Goal: Task Accomplishment & Management: Use online tool/utility

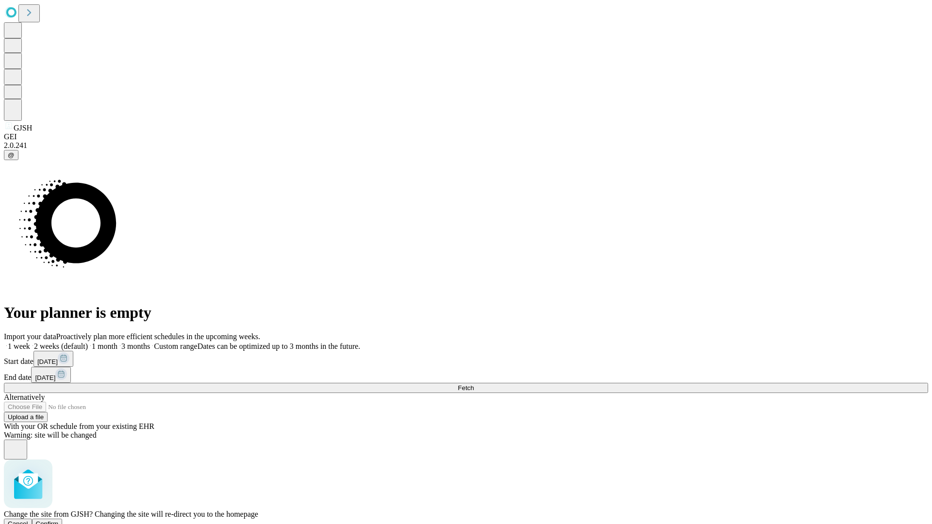
click at [59, 520] on span "Confirm" at bounding box center [47, 523] width 23 height 7
click at [117, 342] on label "1 month" at bounding box center [103, 346] width 30 height 8
click at [474, 384] on span "Fetch" at bounding box center [466, 387] width 16 height 7
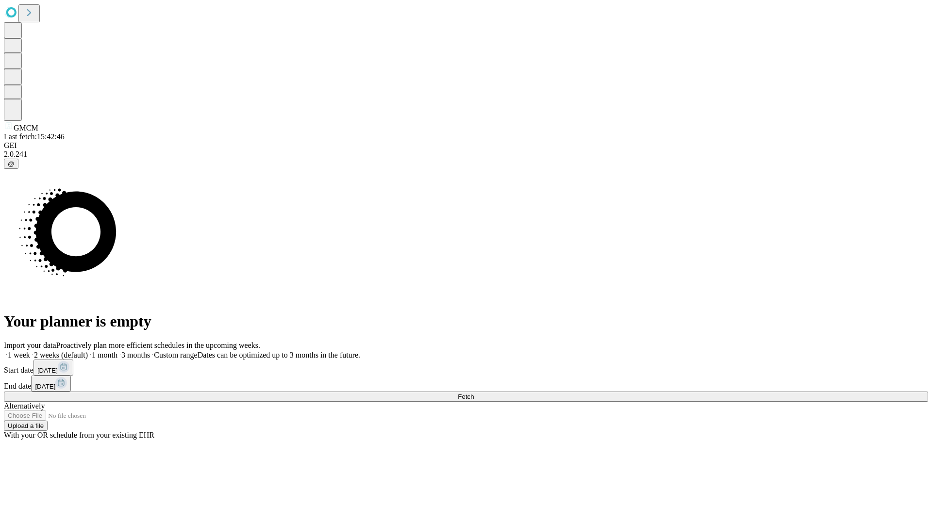
click at [117, 351] on label "1 month" at bounding box center [103, 355] width 30 height 8
click at [474, 393] on span "Fetch" at bounding box center [466, 396] width 16 height 7
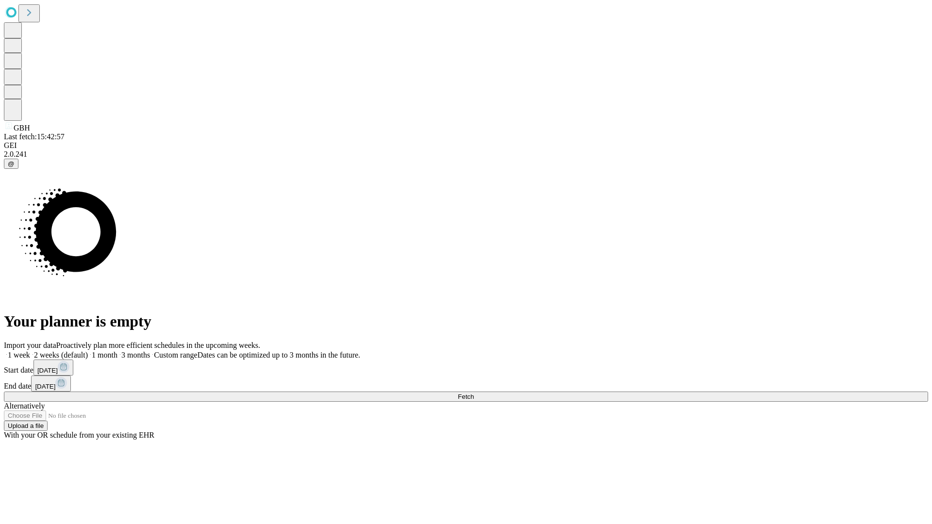
click at [117, 351] on label "1 month" at bounding box center [103, 355] width 30 height 8
click at [474, 393] on span "Fetch" at bounding box center [466, 396] width 16 height 7
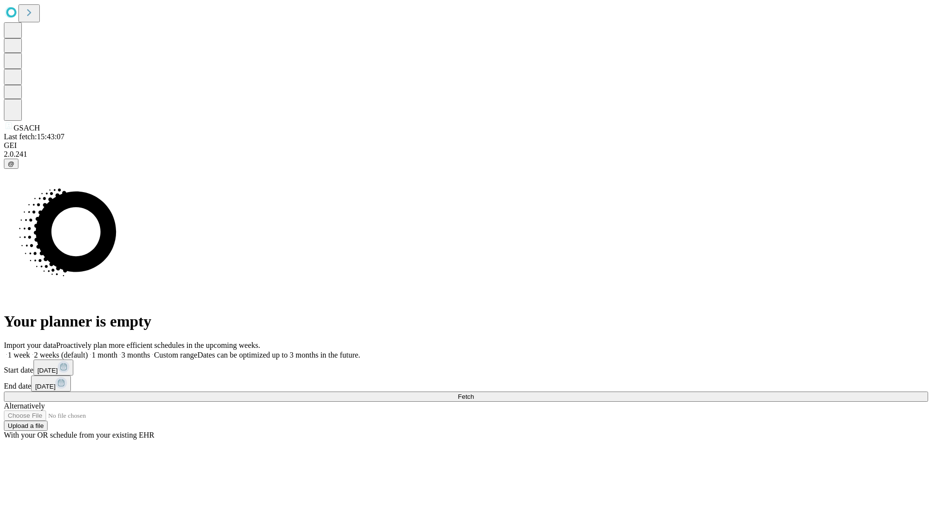
click at [117, 351] on label "1 month" at bounding box center [103, 355] width 30 height 8
click at [474, 393] on span "Fetch" at bounding box center [466, 396] width 16 height 7
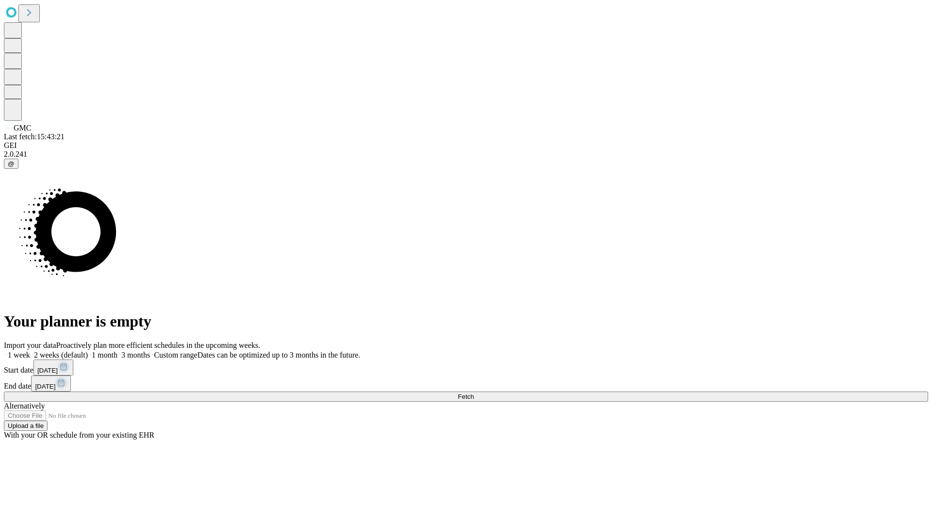
click at [474, 393] on span "Fetch" at bounding box center [466, 396] width 16 height 7
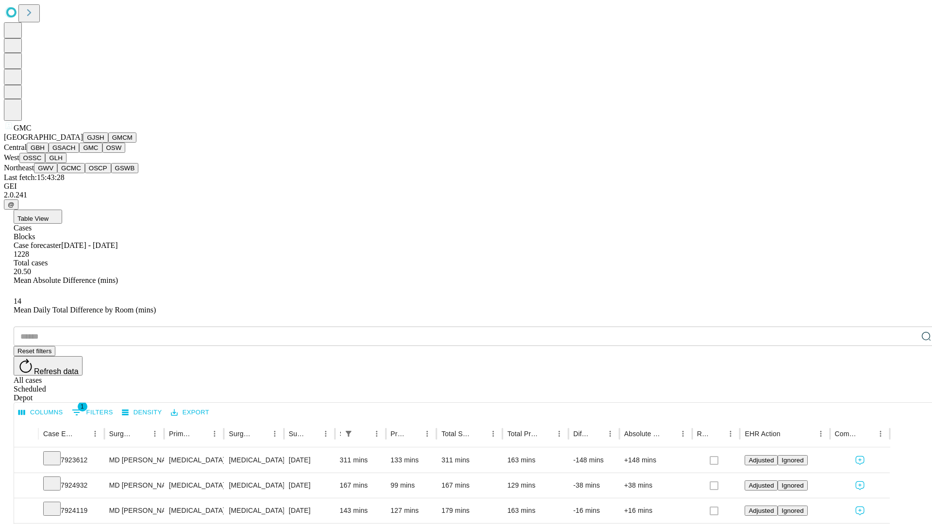
click at [102, 153] on button "OSW" at bounding box center [113, 148] width 23 height 10
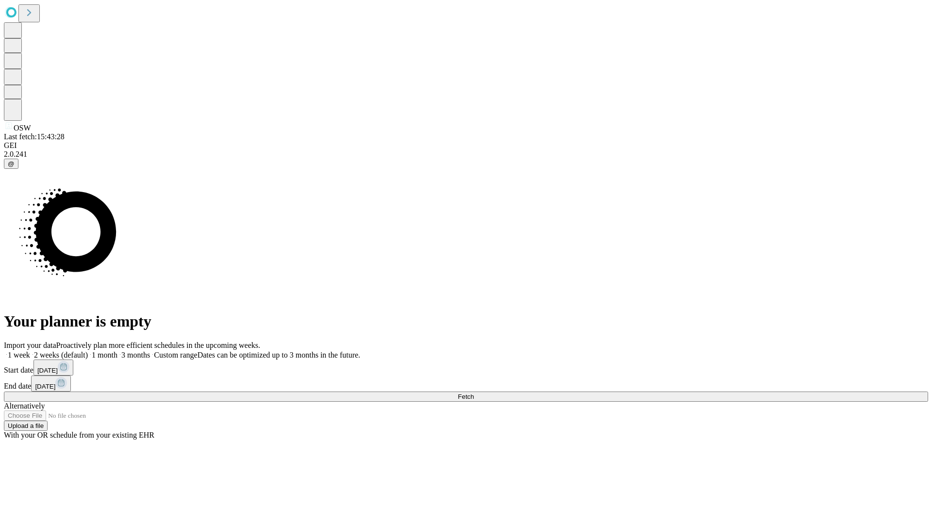
click at [117, 351] on label "1 month" at bounding box center [103, 355] width 30 height 8
click at [474, 393] on span "Fetch" at bounding box center [466, 396] width 16 height 7
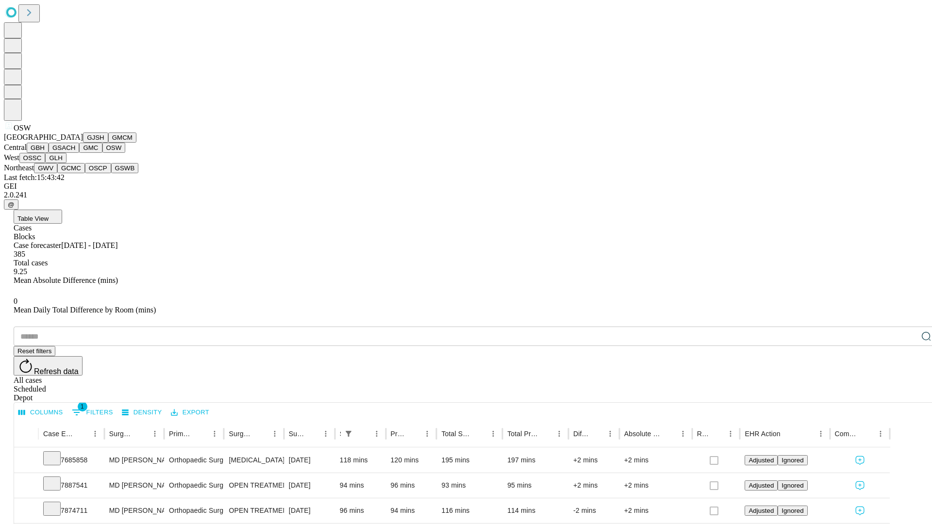
click at [46, 163] on button "OSSC" at bounding box center [32, 158] width 26 height 10
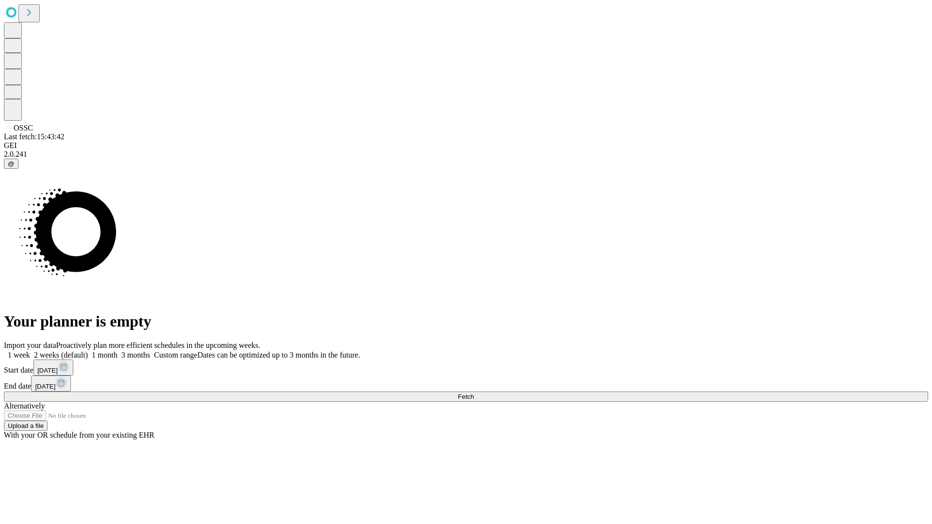
click at [117, 351] on label "1 month" at bounding box center [103, 355] width 30 height 8
click at [474, 393] on span "Fetch" at bounding box center [466, 396] width 16 height 7
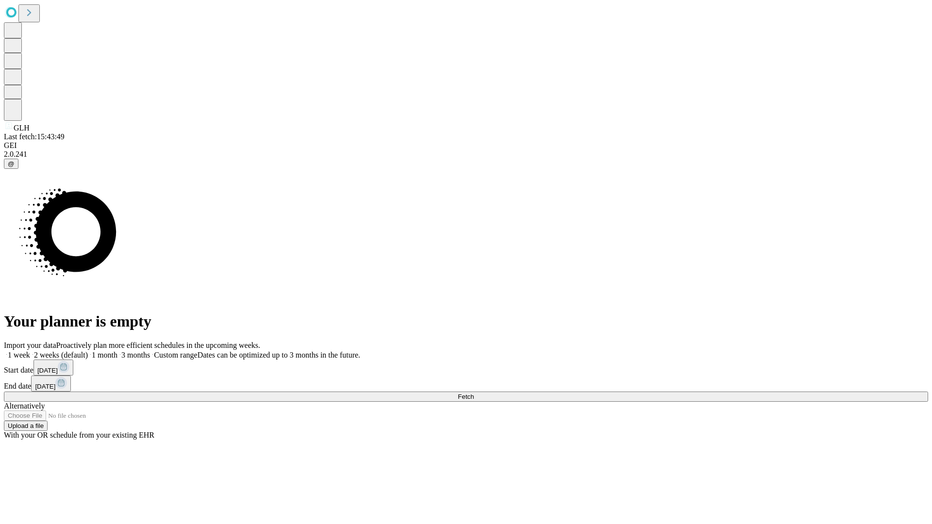
click at [117, 351] on label "1 month" at bounding box center [103, 355] width 30 height 8
click at [474, 393] on span "Fetch" at bounding box center [466, 396] width 16 height 7
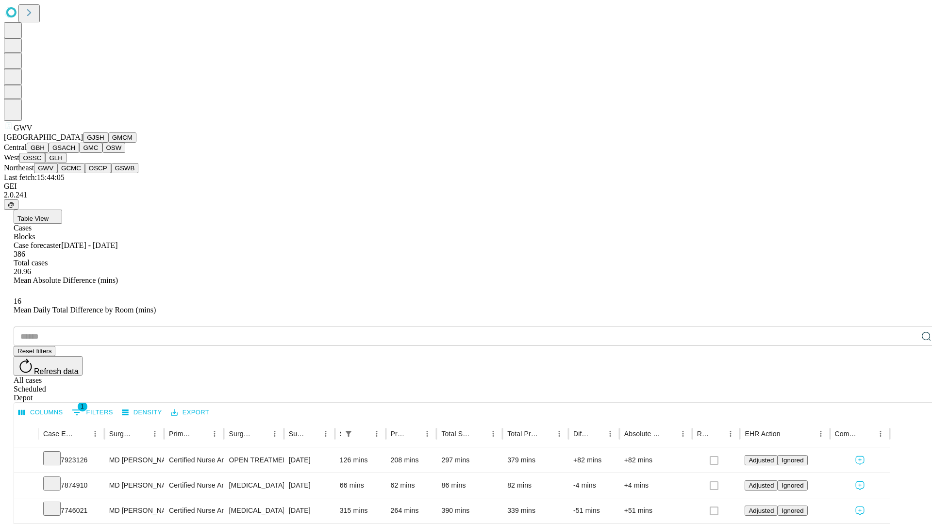
click at [75, 173] on button "GCMC" at bounding box center [71, 168] width 28 height 10
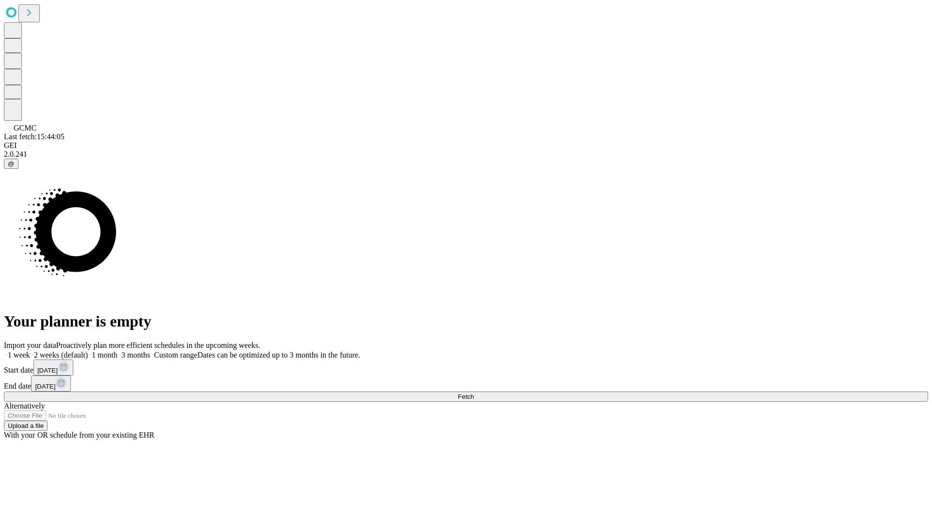
click at [117, 351] on label "1 month" at bounding box center [103, 355] width 30 height 8
click at [474, 393] on span "Fetch" at bounding box center [466, 396] width 16 height 7
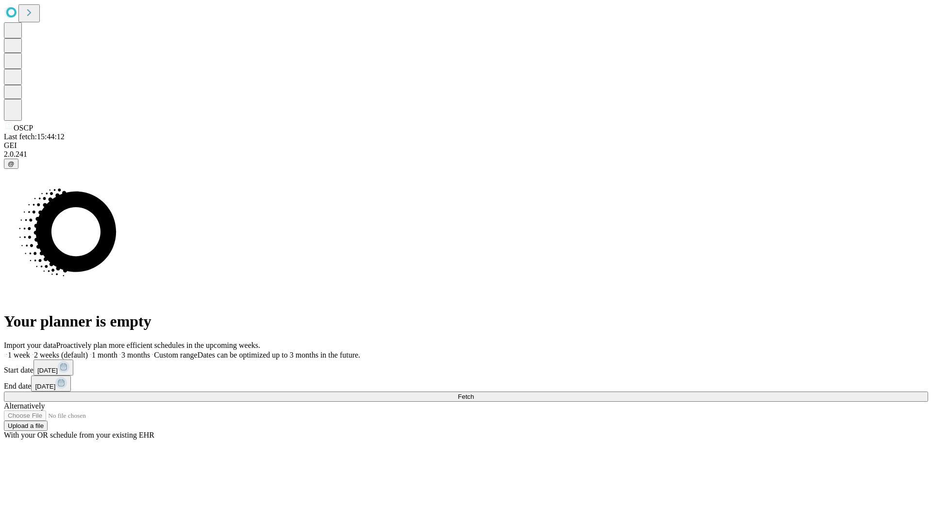
click at [117, 351] on label "1 month" at bounding box center [103, 355] width 30 height 8
click at [474, 393] on span "Fetch" at bounding box center [466, 396] width 16 height 7
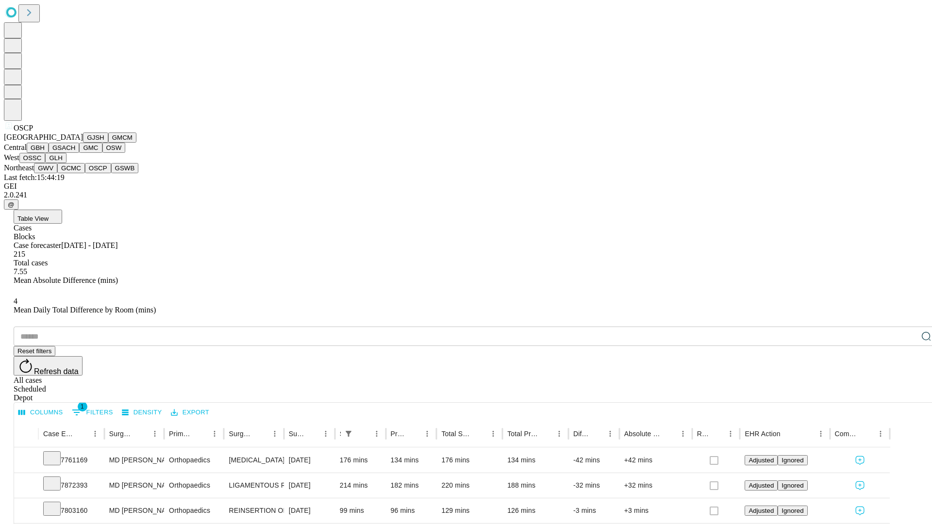
click at [111, 173] on button "GSWB" at bounding box center [125, 168] width 28 height 10
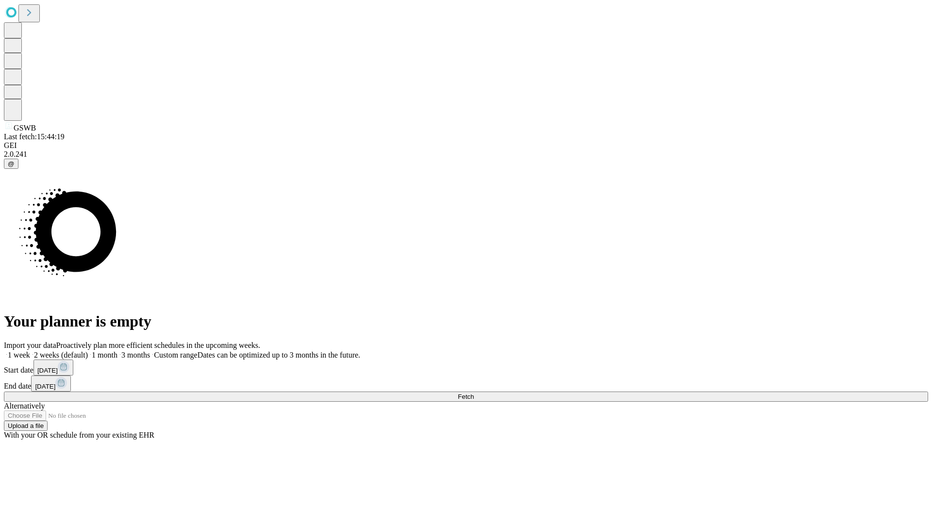
click at [117, 351] on label "1 month" at bounding box center [103, 355] width 30 height 8
click at [474, 393] on span "Fetch" at bounding box center [466, 396] width 16 height 7
